Goal: Task Accomplishment & Management: Complete application form

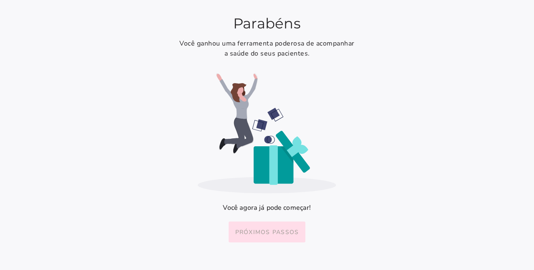
click at [0, 0] on slot "Próximos passos" at bounding box center [0, 0] width 0 height 0
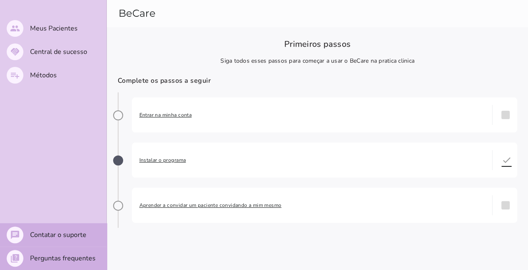
click at [179, 116] on span "Entrar na minha conta" at bounding box center [311, 115] width 345 height 8
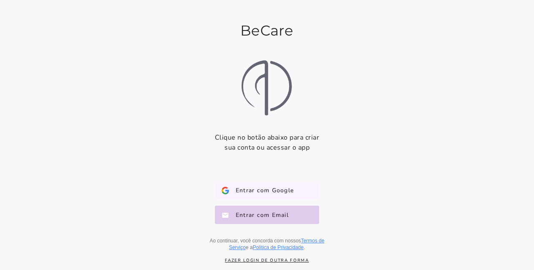
click at [275, 190] on span "Entrar com Google" at bounding box center [261, 190] width 65 height 8
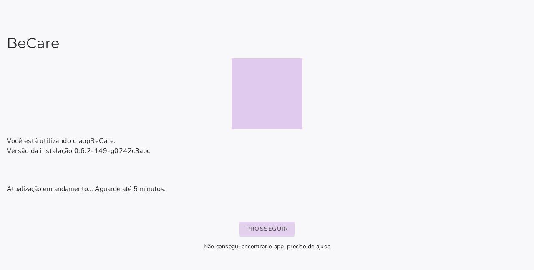
click at [0, 0] on slot "Prosseguir" at bounding box center [0, 0] width 0 height 0
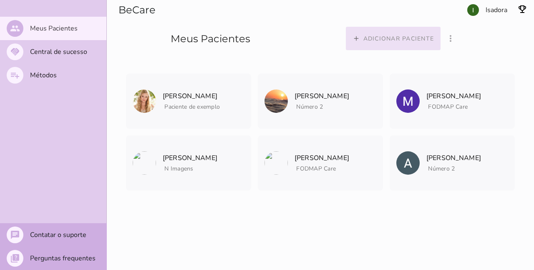
click at [0, 0] on slot "Adicionar paciente" at bounding box center [0, 0] width 0 height 0
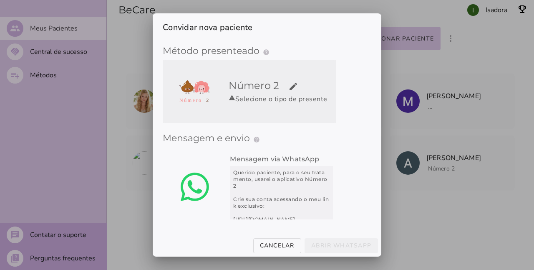
radio input "****"
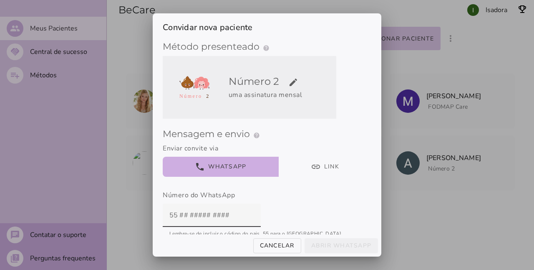
click at [300, 98] on div "uma assinatura mensal" at bounding box center [281, 95] width 105 height 10
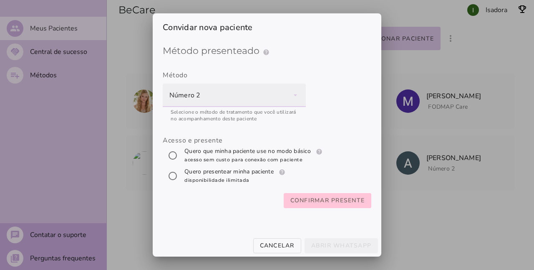
click at [298, 98] on div "Número 2" at bounding box center [234, 94] width 143 height 23
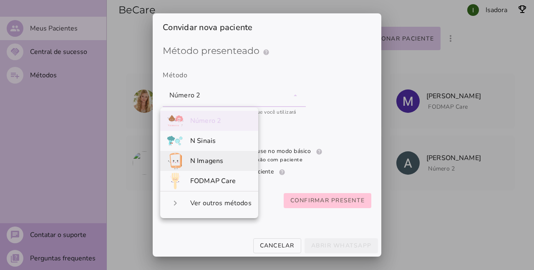
click at [217, 179] on span "FODMAP Care" at bounding box center [213, 180] width 46 height 9
type mwc-select "qGWdic9wsspFTTUrrVGn"
radio input "*****"
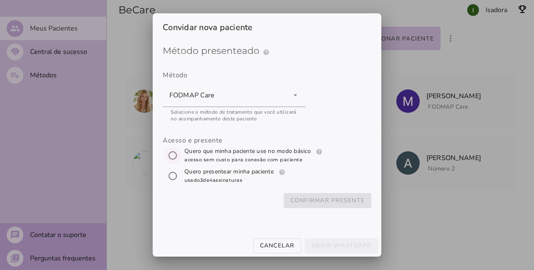
click at [174, 156] on input "[object Object]" at bounding box center [173, 155] width 20 height 20
radio input "****"
type mwc-radio "trial-extension"
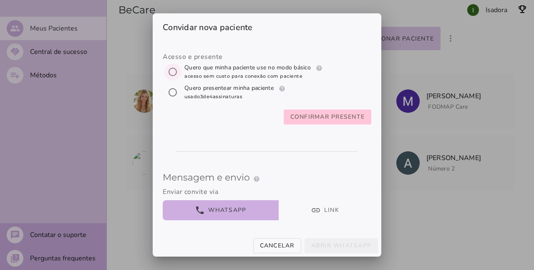
scroll to position [125, 0]
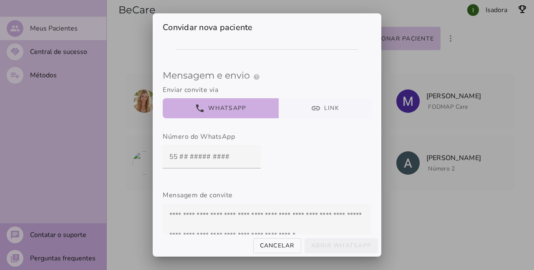
click at [335, 115] on button "link Link" at bounding box center [325, 108] width 93 height 20
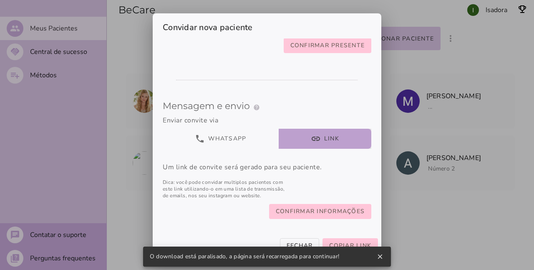
scroll to position [162, 0]
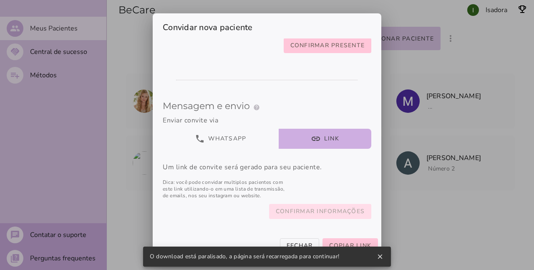
click at [0, 0] on slot "Confirmar informações" at bounding box center [0, 0] width 0 height 0
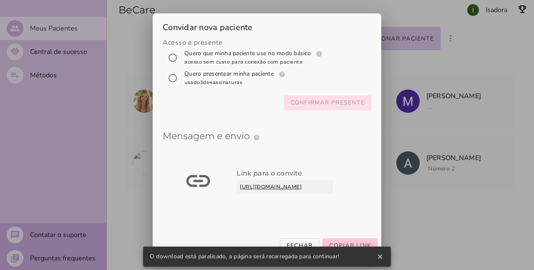
click at [0, 0] on slot "Confirmar presente" at bounding box center [0, 0] width 0 height 0
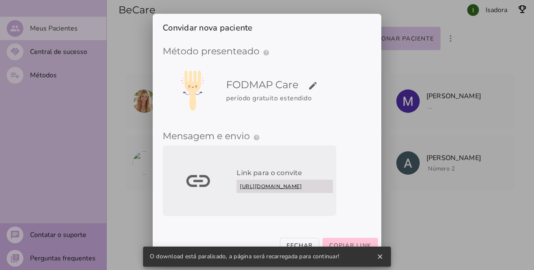
scroll to position [13, 0]
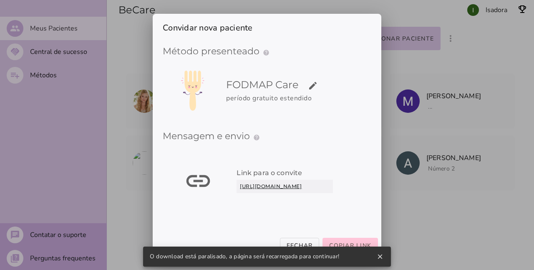
click at [384, 257] on div at bounding box center [267, 135] width 534 height 270
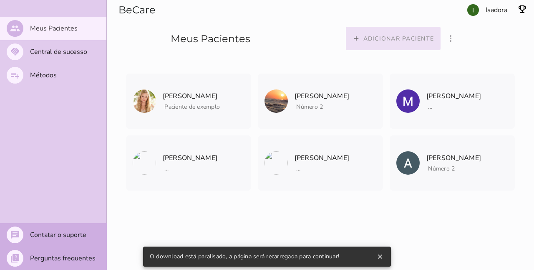
click at [394, 49] on button "add Adicionar paciente" at bounding box center [393, 38] width 95 height 23
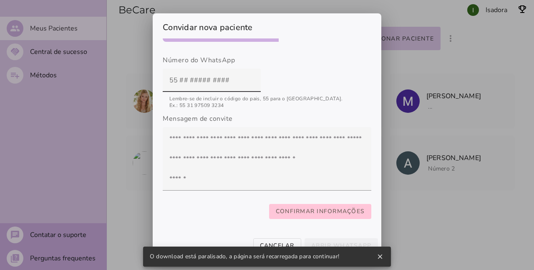
scroll to position [0, 0]
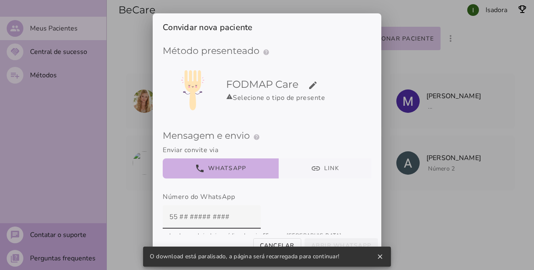
click at [320, 171] on button "link Link" at bounding box center [325, 168] width 93 height 20
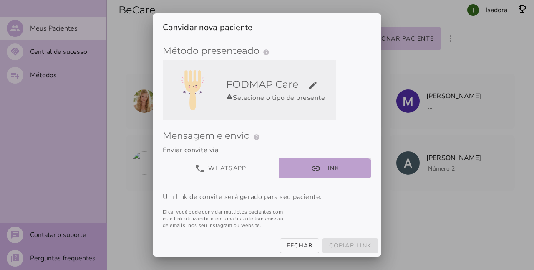
click at [296, 111] on div "FODMAP Care edit warning Selecione o tipo de presente" at bounding box center [250, 90] width 174 height 60
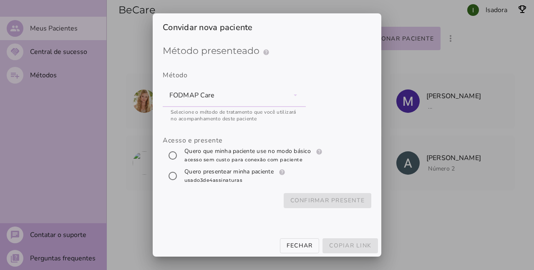
click at [281, 145] on div "Acesso e presente" at bounding box center [267, 140] width 209 height 10
click at [282, 151] on label "Quero que minha paciente use no modo básico help Modo básico Registros e diário…" at bounding box center [254, 155] width 143 height 17
radio input "****"
type mwc-radio "trial-extension"
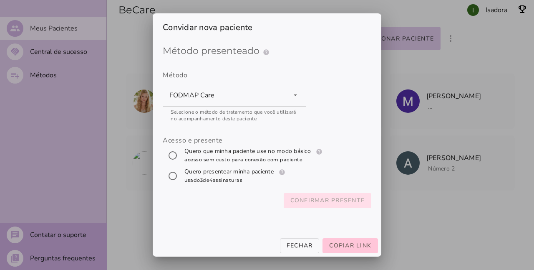
click at [0, 0] on slot "Confirmar presente" at bounding box center [0, 0] width 0 height 0
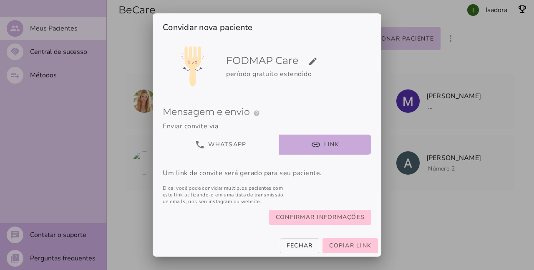
scroll to position [36, 0]
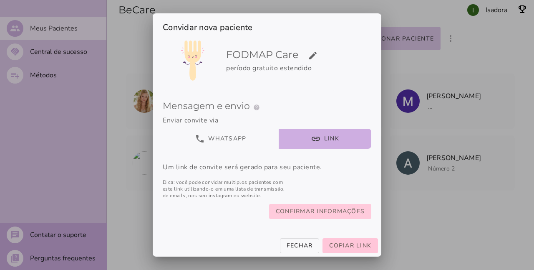
click at [0, 0] on slot "Confirmar informações" at bounding box center [0, 0] width 0 height 0
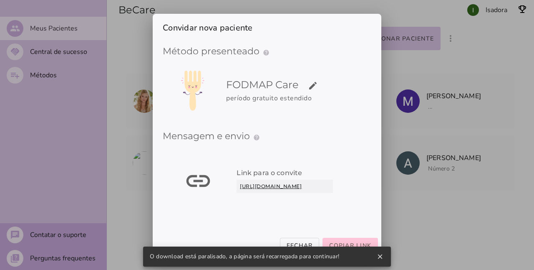
scroll to position [13, 0]
click at [379, 257] on div at bounding box center [267, 135] width 534 height 270
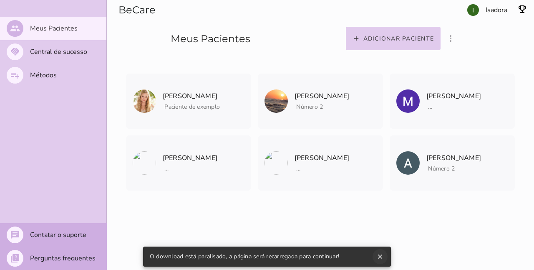
click at [381, 257] on icon "close" at bounding box center [380, 256] width 8 height 8
click at [492, 235] on mwc-top-app-bar "BeCare Adicionar paciente filter_list_ off Mostrar pacientes convidados e arqui…" at bounding box center [320, 135] width 427 height 270
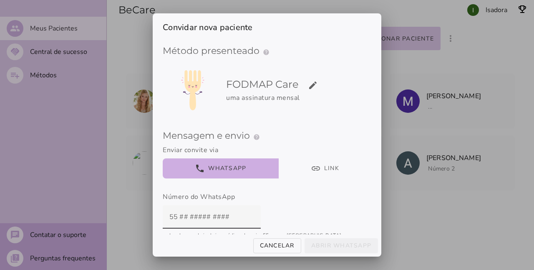
scroll to position [2, 0]
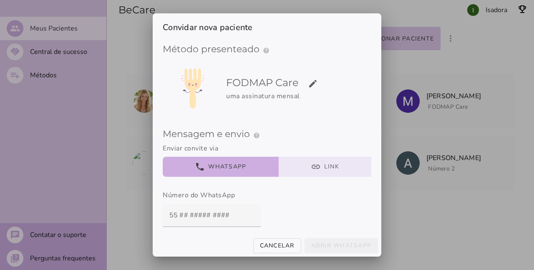
click at [322, 169] on button "link Link" at bounding box center [325, 166] width 93 height 20
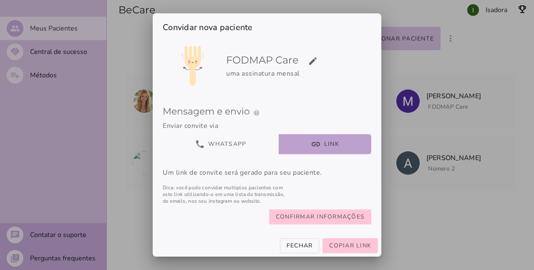
scroll to position [36, 0]
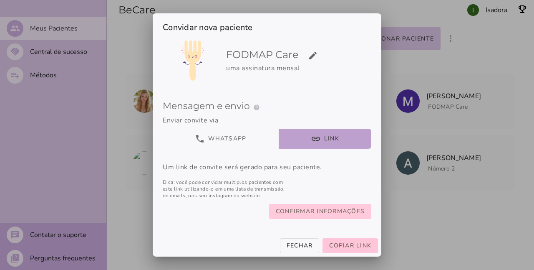
click at [0, 0] on slot "Confirmar informações" at bounding box center [0, 0] width 0 height 0
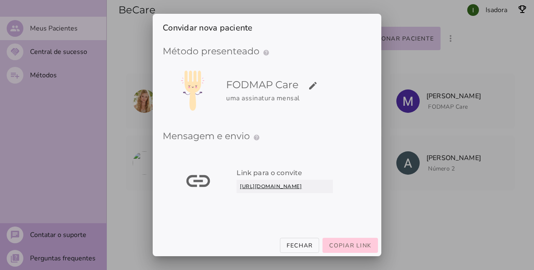
scroll to position [13, 0]
click at [352, 247] on span "Copiar link" at bounding box center [350, 245] width 42 height 8
click at [360, 250] on button "Copiar link" at bounding box center [350, 244] width 55 height 15
click at [370, 247] on span "Copiar link" at bounding box center [350, 245] width 42 height 8
drag, startPoint x: 461, startPoint y: 216, endPoint x: 430, endPoint y: 255, distance: 50.4
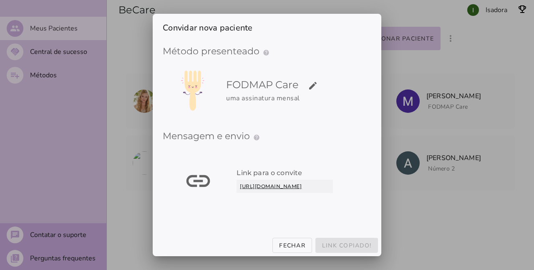
click at [460, 217] on div at bounding box center [267, 135] width 534 height 270
